Goal: Check status: Check status

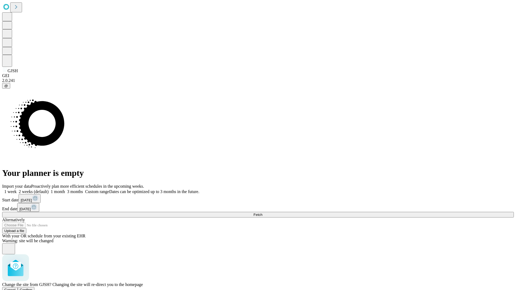
click at [33, 288] on span "Confirm" at bounding box center [26, 290] width 13 height 4
click at [49, 190] on label "2 weeks (default)" at bounding box center [33, 192] width 32 height 5
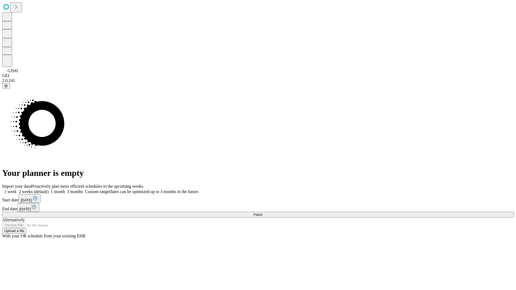
click at [262, 213] on span "Fetch" at bounding box center [258, 215] width 9 height 4
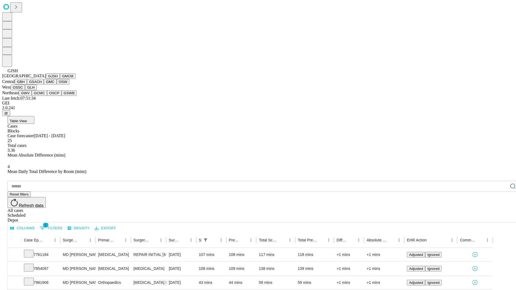
click at [60, 79] on button "GMCM" at bounding box center [68, 76] width 16 height 6
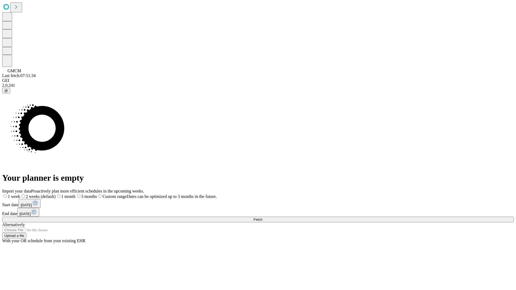
click at [56, 194] on label "2 weeks (default)" at bounding box center [37, 196] width 35 height 5
click at [262, 218] on span "Fetch" at bounding box center [258, 220] width 9 height 4
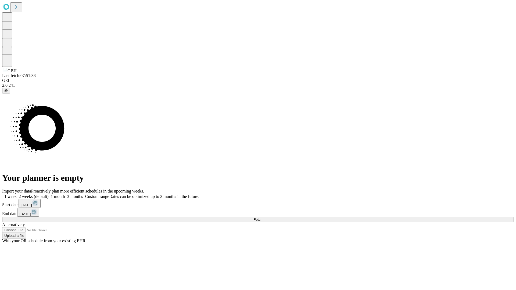
click at [49, 194] on label "2 weeks (default)" at bounding box center [33, 196] width 32 height 5
click at [262, 218] on span "Fetch" at bounding box center [258, 220] width 9 height 4
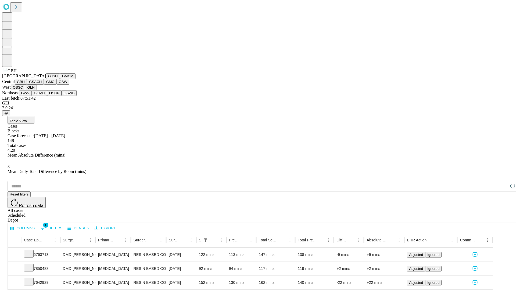
click at [42, 85] on button "GSACH" at bounding box center [35, 82] width 17 height 6
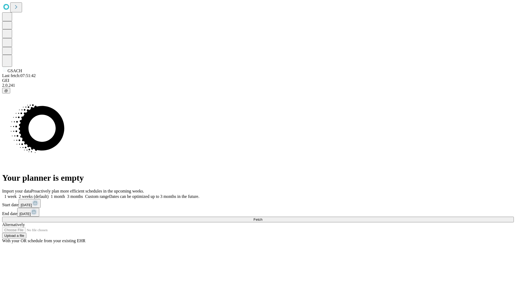
click at [49, 194] on label "2 weeks (default)" at bounding box center [33, 196] width 32 height 5
click at [262, 218] on span "Fetch" at bounding box center [258, 220] width 9 height 4
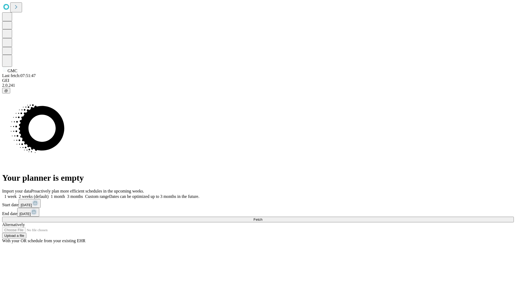
click at [49, 194] on label "2 weeks (default)" at bounding box center [33, 196] width 32 height 5
click at [262, 218] on span "Fetch" at bounding box center [258, 220] width 9 height 4
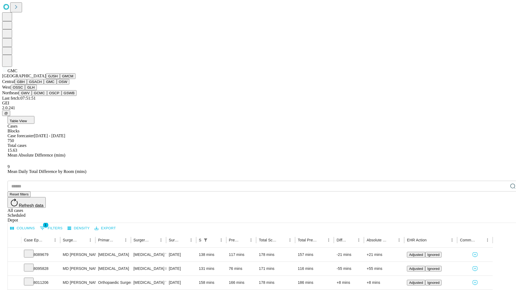
click at [57, 85] on button "OSW" at bounding box center [63, 82] width 13 height 6
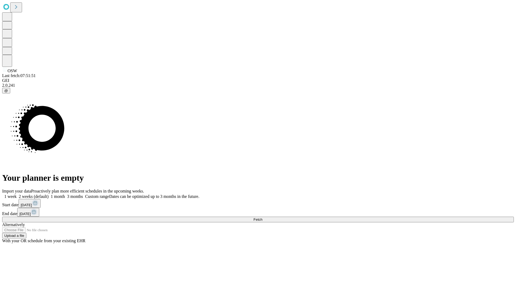
click at [49, 194] on label "2 weeks (default)" at bounding box center [33, 196] width 32 height 5
click at [262, 218] on span "Fetch" at bounding box center [258, 220] width 9 height 4
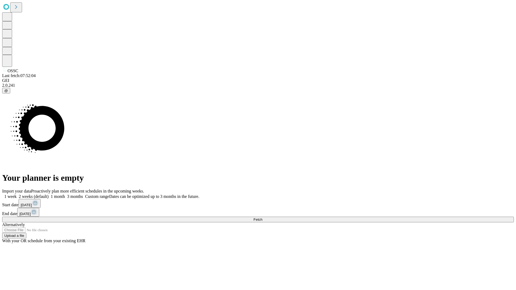
click at [49, 194] on label "2 weeks (default)" at bounding box center [33, 196] width 32 height 5
click at [262, 218] on span "Fetch" at bounding box center [258, 220] width 9 height 4
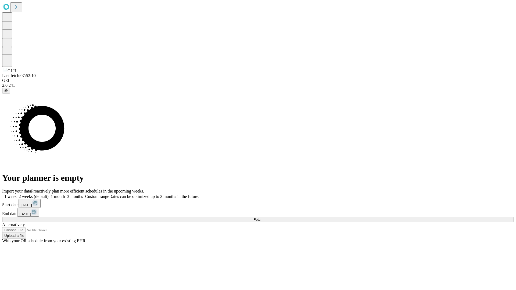
click at [49, 194] on label "2 weeks (default)" at bounding box center [33, 196] width 32 height 5
click at [262, 218] on span "Fetch" at bounding box center [258, 220] width 9 height 4
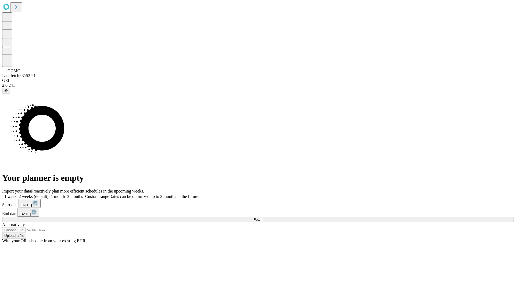
click at [262, 218] on span "Fetch" at bounding box center [258, 220] width 9 height 4
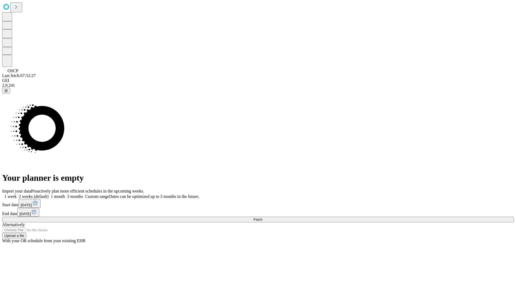
click at [49, 194] on label "2 weeks (default)" at bounding box center [33, 196] width 32 height 5
click at [262, 218] on span "Fetch" at bounding box center [258, 220] width 9 height 4
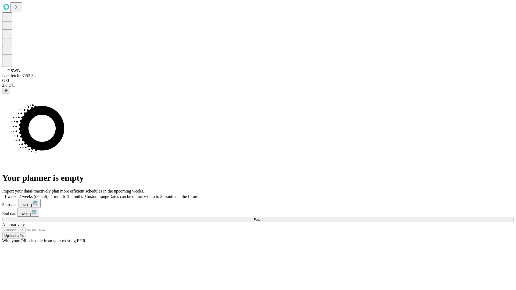
click at [49, 194] on label "2 weeks (default)" at bounding box center [33, 196] width 32 height 5
click at [262, 218] on span "Fetch" at bounding box center [258, 220] width 9 height 4
